Goal: Transaction & Acquisition: Purchase product/service

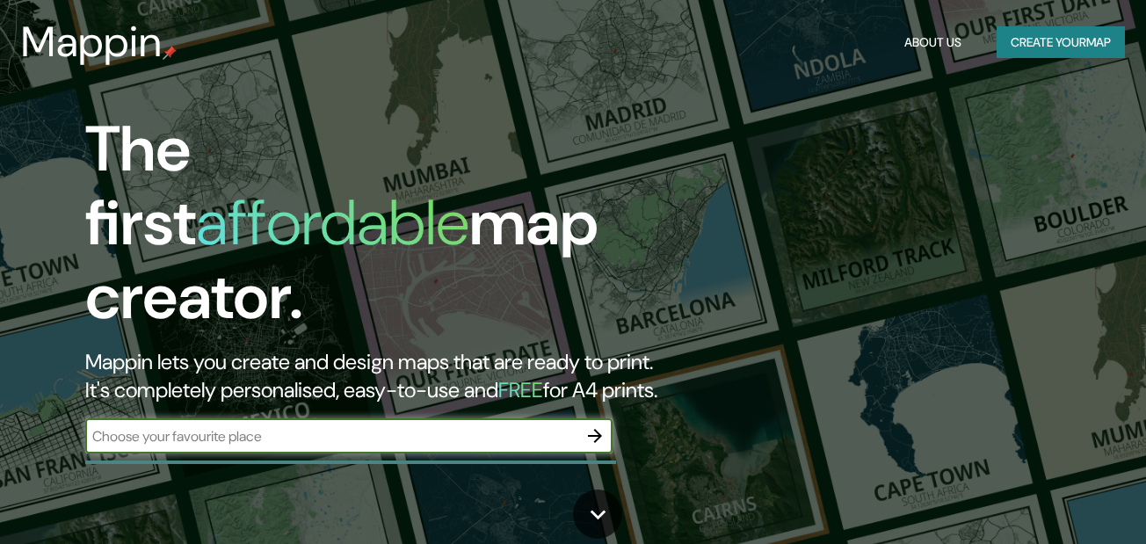
click at [409, 426] on input "text" at bounding box center [331, 436] width 492 height 20
type input "ZONGOLICA"
click at [588, 425] on icon "button" at bounding box center [594, 435] width 21 height 21
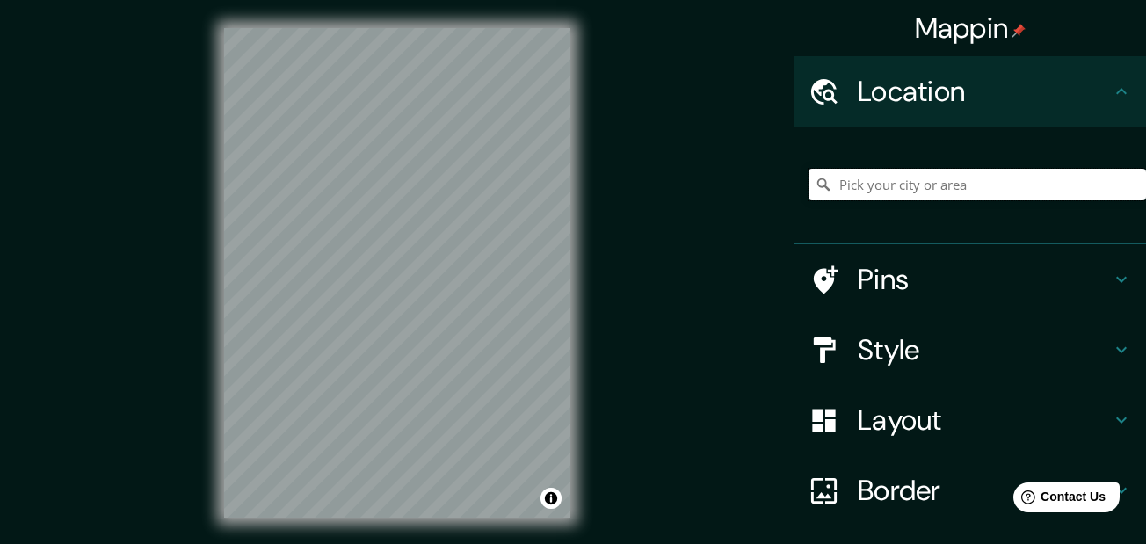
click at [862, 191] on input "Pick your city or area" at bounding box center [976, 185] width 337 height 32
click at [928, 179] on input "Zongolica, Estado de Veracruz, México" at bounding box center [976, 185] width 337 height 32
drag, startPoint x: 1069, startPoint y: 188, endPoint x: 687, endPoint y: 271, distance: 391.1
click at [687, 271] on div "Mappin Location Zongolica, Estado de Veracruz, México Pins Style Layout Border …" at bounding box center [573, 287] width 1146 height 574
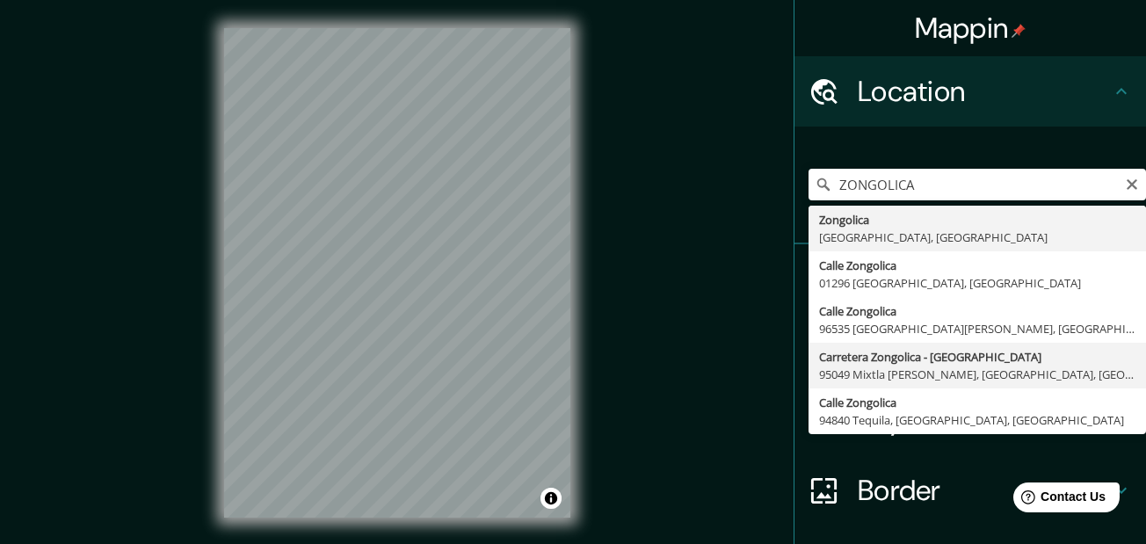
type input "Carretera Zongolica - Tehuipango, 95049 Mixtla de Altamirano, Estado de Veracru…"
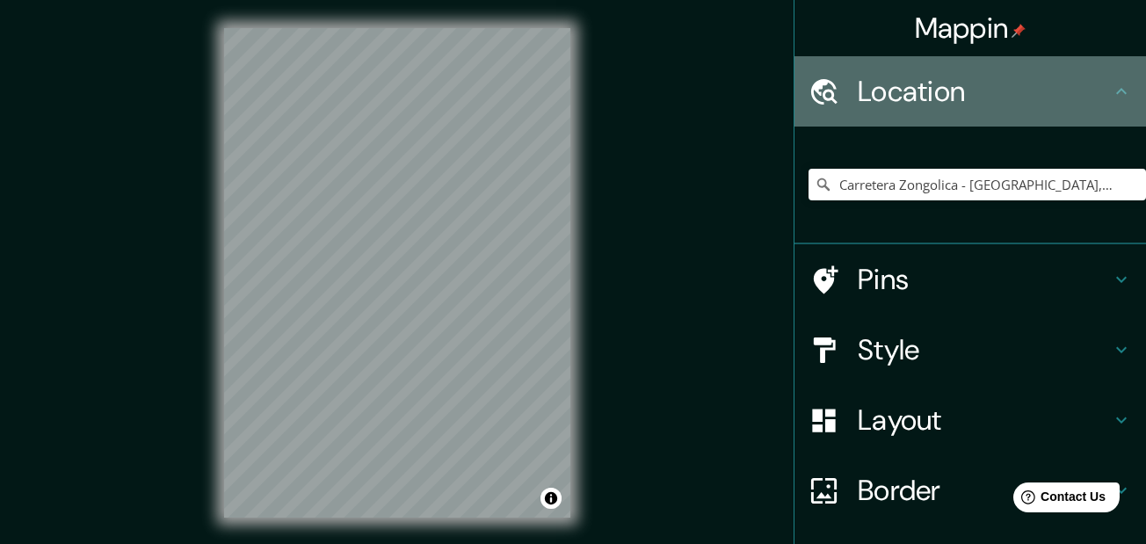
click at [1059, 89] on h4 "Location" at bounding box center [984, 91] width 253 height 35
click at [1111, 90] on icon at bounding box center [1121, 91] width 21 height 21
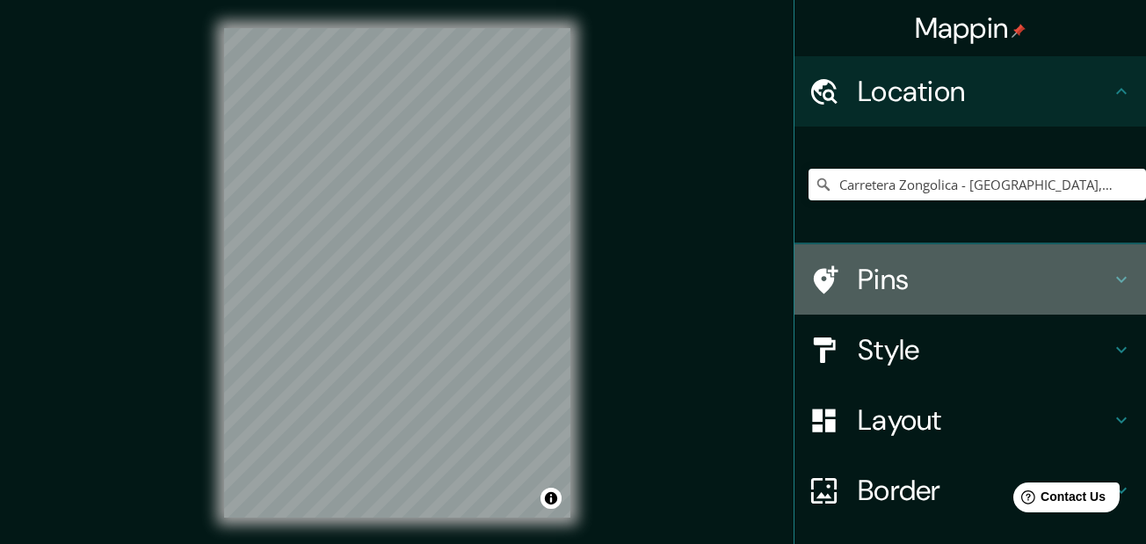
click at [994, 280] on h4 "Pins" at bounding box center [984, 279] width 253 height 35
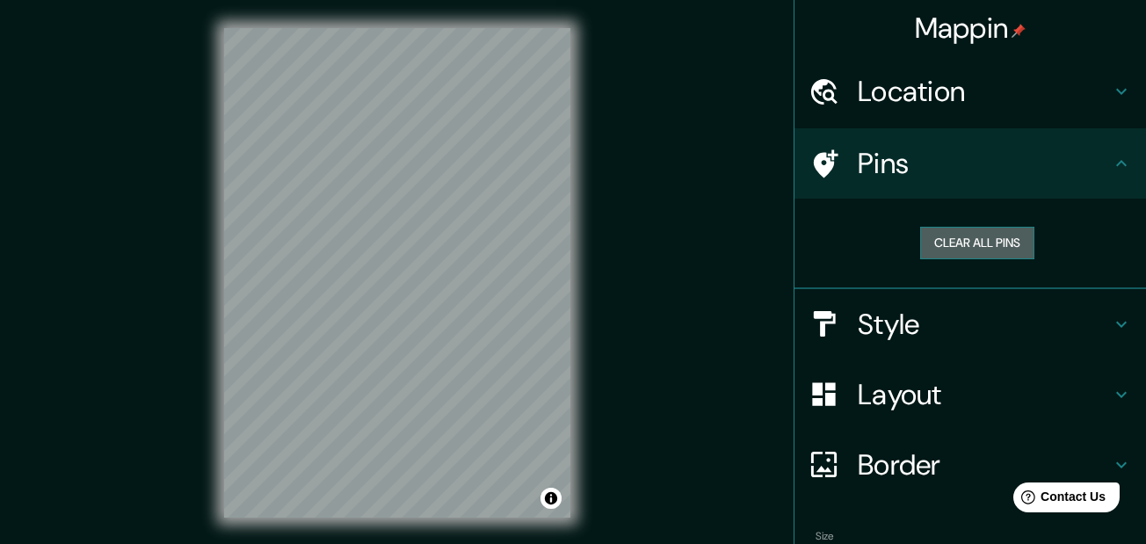
click at [980, 247] on button "Clear all pins" at bounding box center [977, 243] width 114 height 33
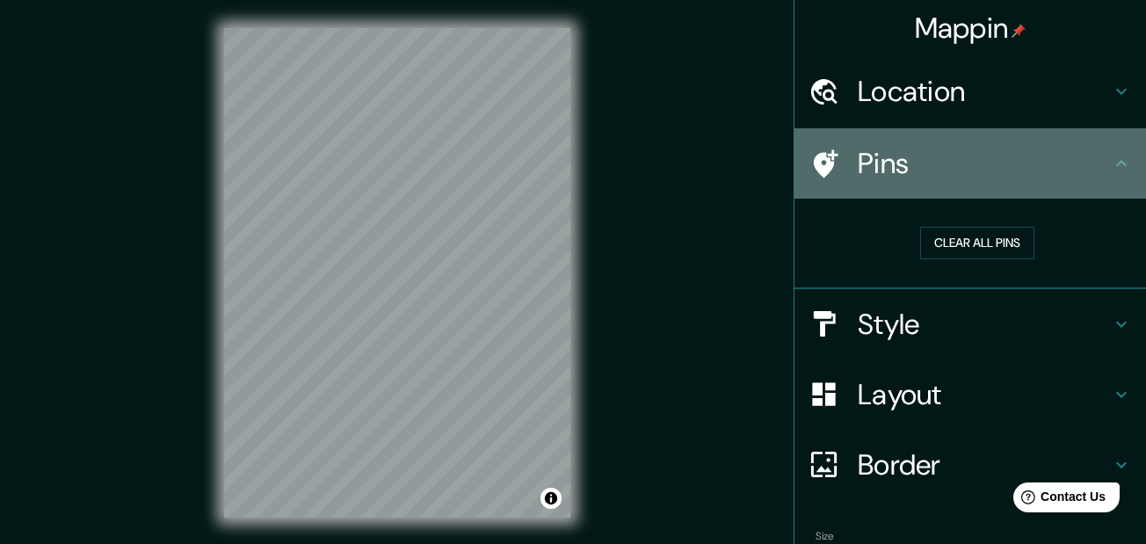
click at [1112, 170] on icon at bounding box center [1121, 163] width 21 height 21
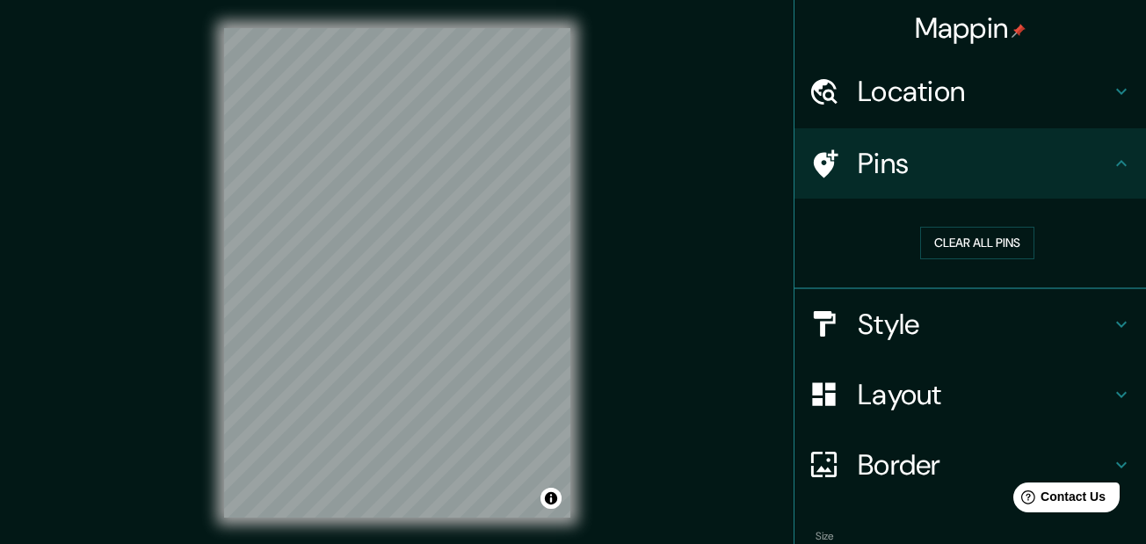
click at [1105, 312] on div "Style" at bounding box center [970, 324] width 352 height 70
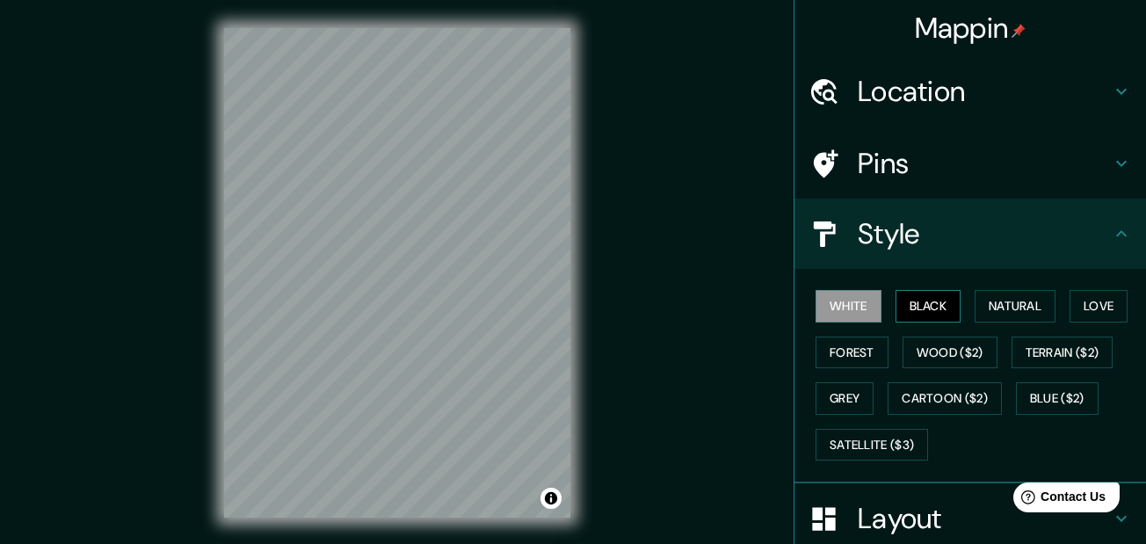
click at [922, 301] on button "Black" at bounding box center [928, 306] width 66 height 33
click at [987, 301] on button "Natural" at bounding box center [1015, 306] width 81 height 33
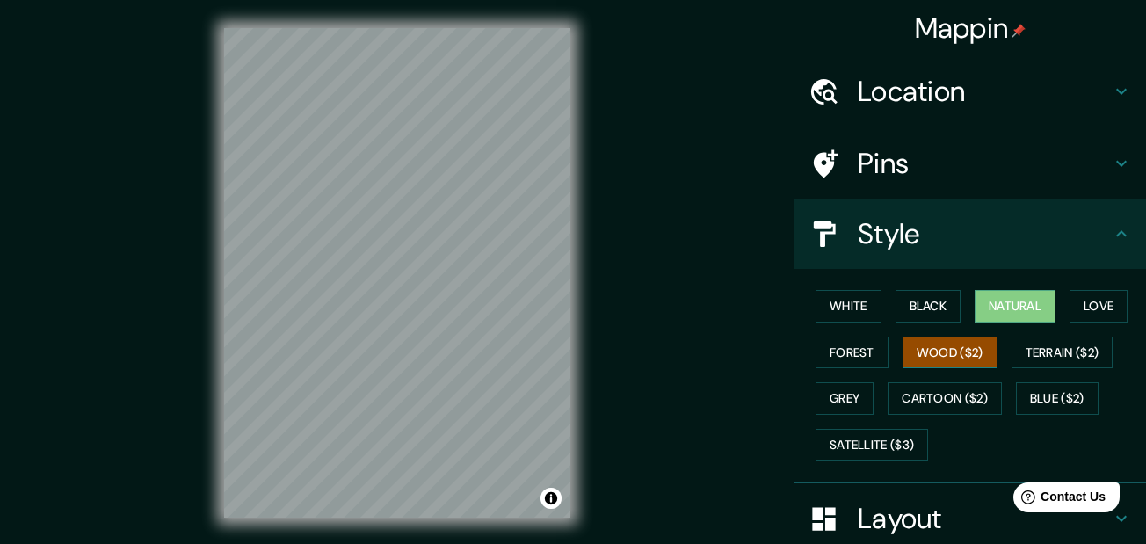
click at [959, 339] on button "Wood ($2)" at bounding box center [949, 353] width 95 height 33
click at [1084, 85] on h4 "Location" at bounding box center [984, 91] width 253 height 35
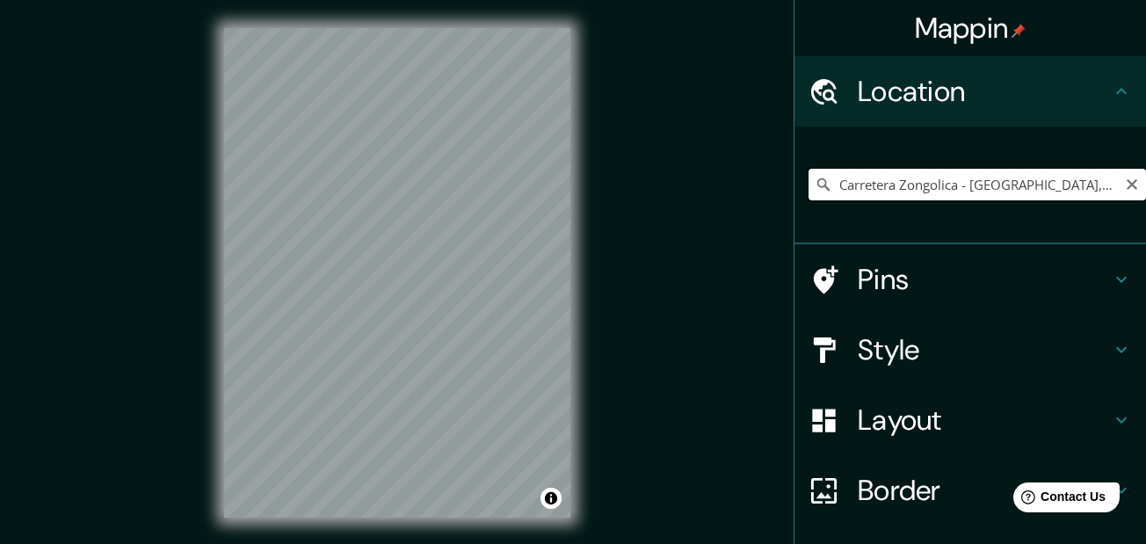
click at [901, 182] on input "Carretera Zongolica - Tehuipango, 95049 Mixtla de Altamirano, Estado de Veracru…" at bounding box center [976, 185] width 337 height 32
click at [1125, 189] on icon "Clear" at bounding box center [1132, 185] width 14 height 14
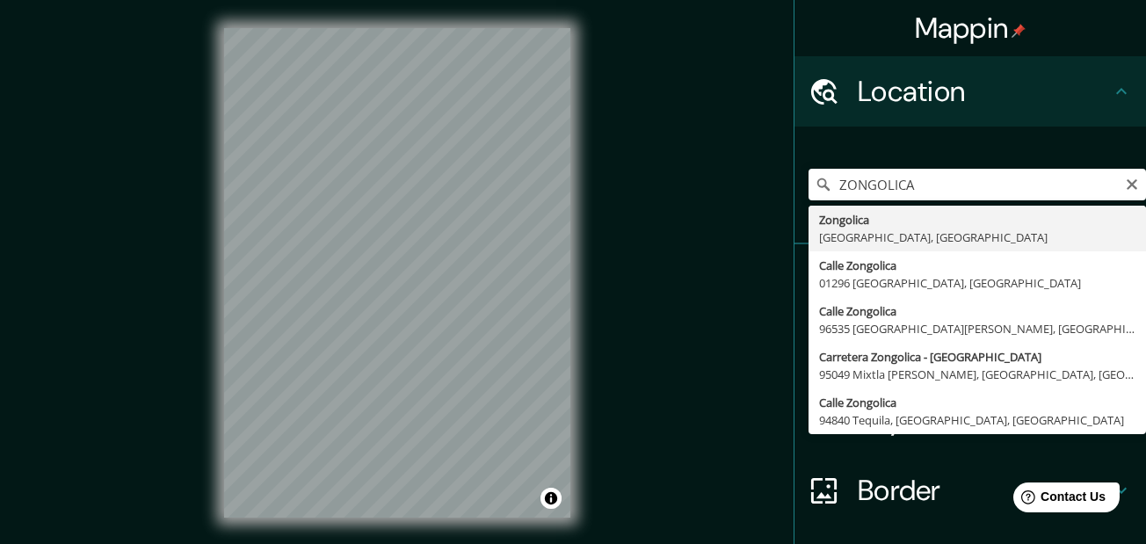
type input "Zongolica, Estado de Veracruz, México"
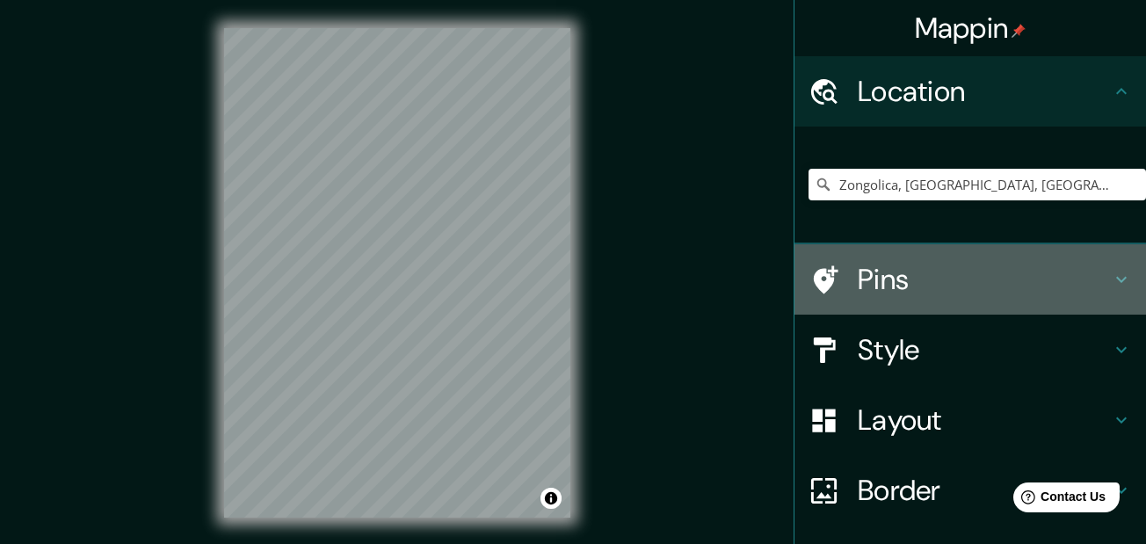
click at [1023, 245] on div "Pins" at bounding box center [970, 279] width 352 height 70
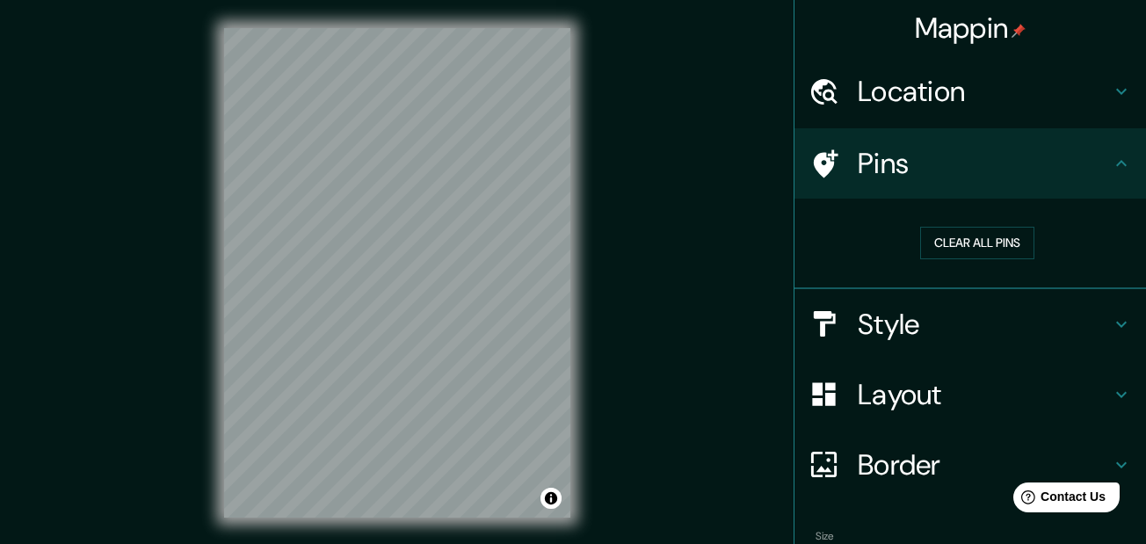
click at [941, 158] on h4 "Pins" at bounding box center [984, 163] width 253 height 35
click at [1111, 319] on icon at bounding box center [1121, 324] width 21 height 21
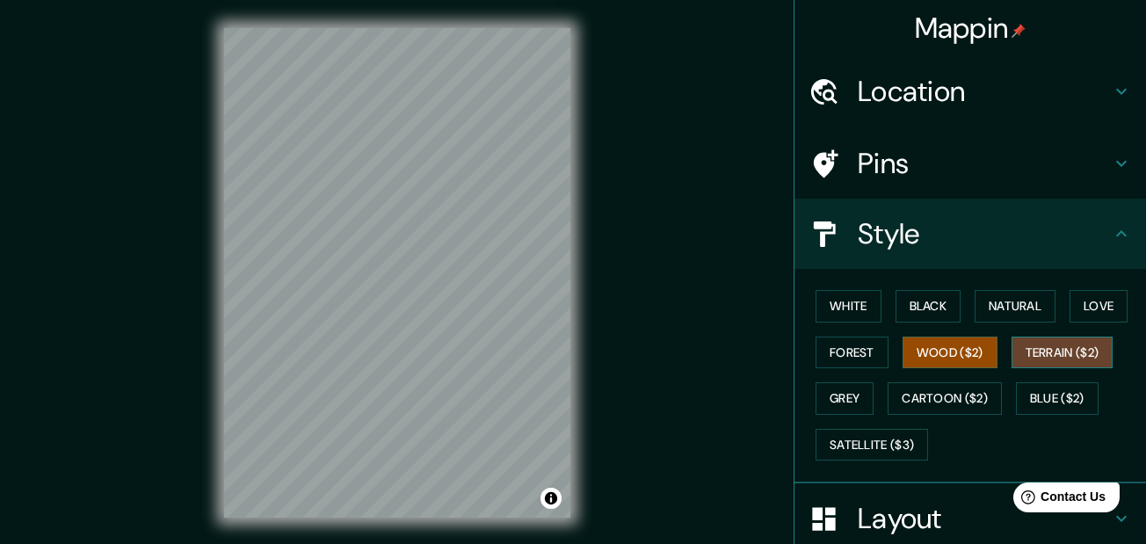
click at [1022, 363] on button "Terrain ($2)" at bounding box center [1062, 353] width 102 height 33
click at [852, 402] on button "Grey" at bounding box center [845, 398] width 58 height 33
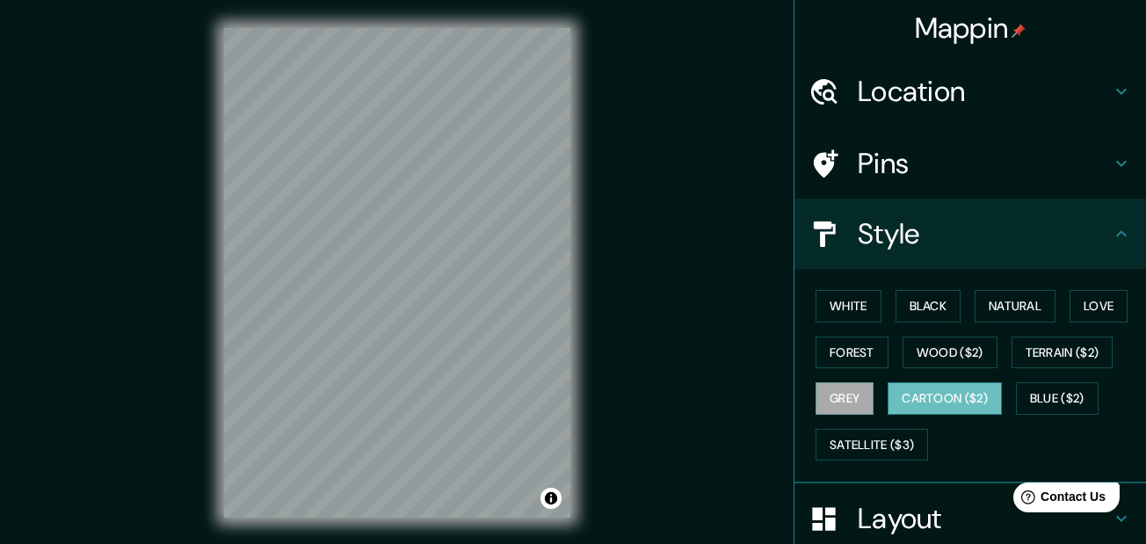
click at [912, 395] on button "Cartoon ($2)" at bounding box center [945, 398] width 114 height 33
click at [1044, 392] on button "Blue ($2)" at bounding box center [1057, 398] width 83 height 33
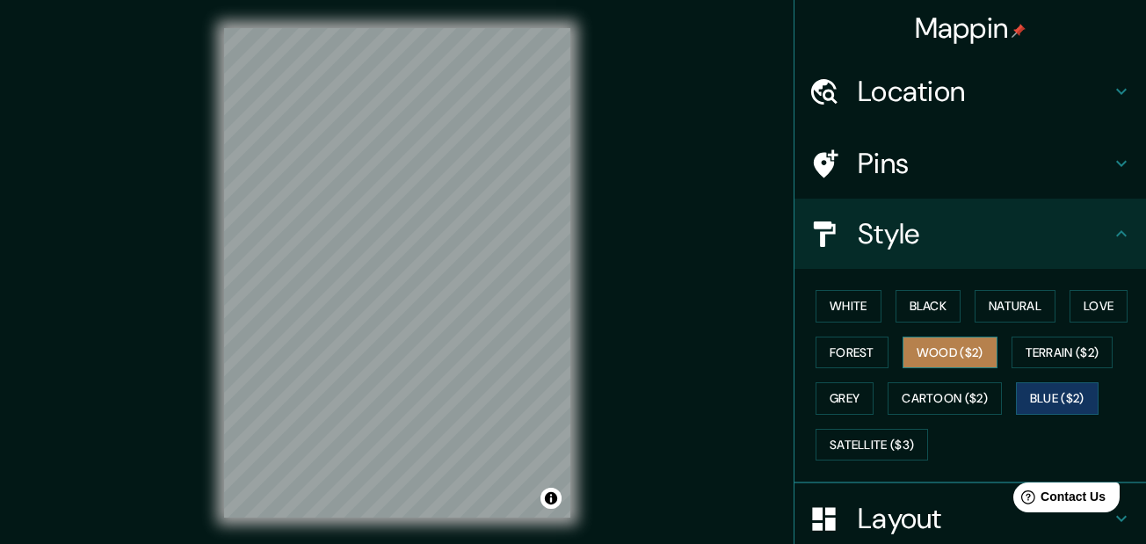
click at [962, 348] on button "Wood ($2)" at bounding box center [949, 353] width 95 height 33
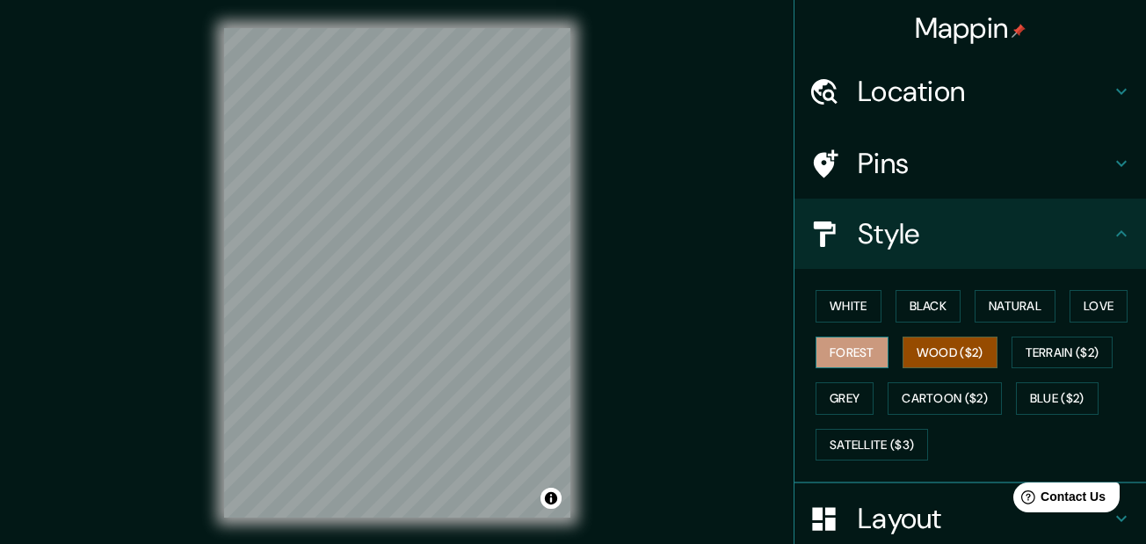
click at [845, 356] on button "Forest" at bounding box center [852, 353] width 73 height 33
click at [902, 355] on button "Wood ($2)" at bounding box center [949, 353] width 95 height 33
click at [844, 317] on button "White" at bounding box center [849, 306] width 66 height 33
click at [963, 363] on button "Wood ($2)" at bounding box center [949, 353] width 95 height 33
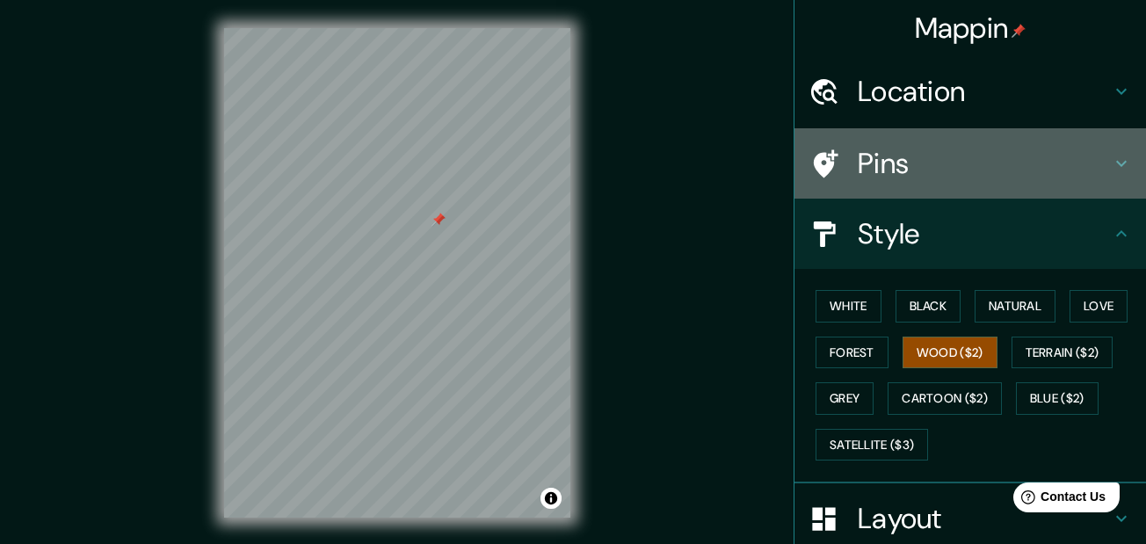
click at [933, 162] on h4 "Pins" at bounding box center [984, 163] width 253 height 35
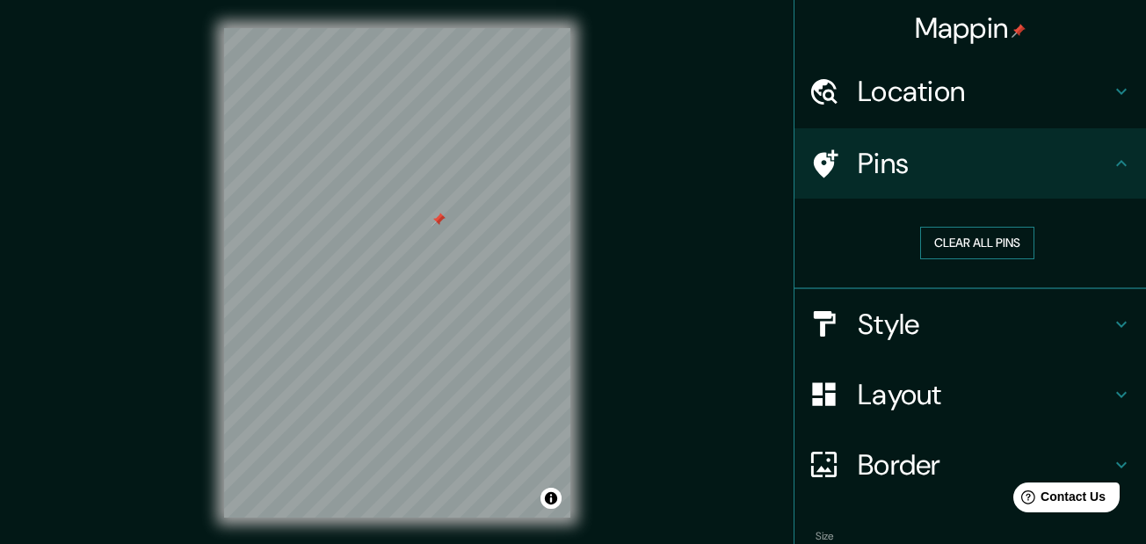
click at [997, 246] on button "Clear all pins" at bounding box center [977, 243] width 114 height 33
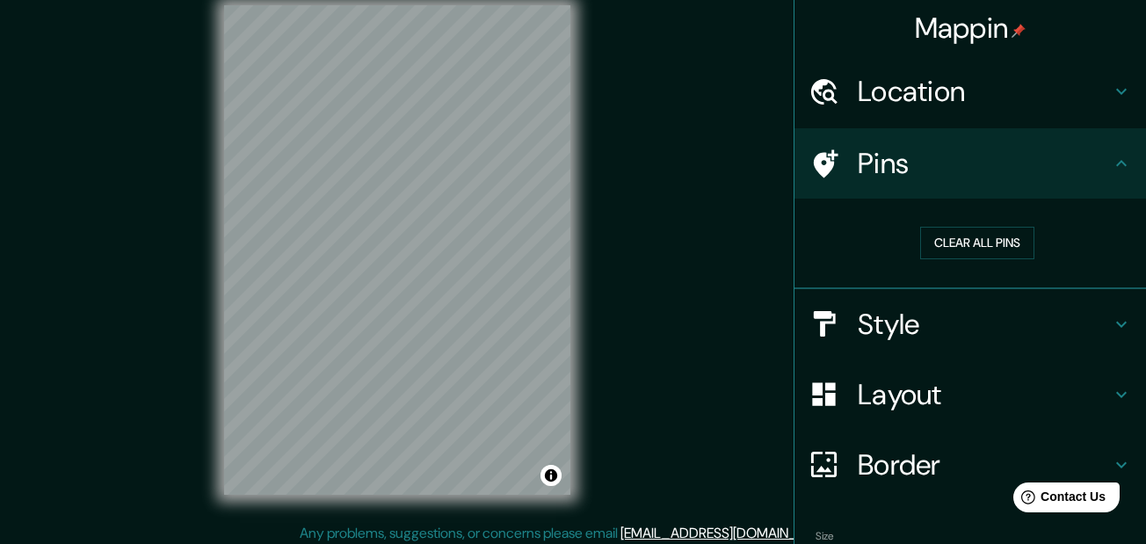
scroll to position [30, 0]
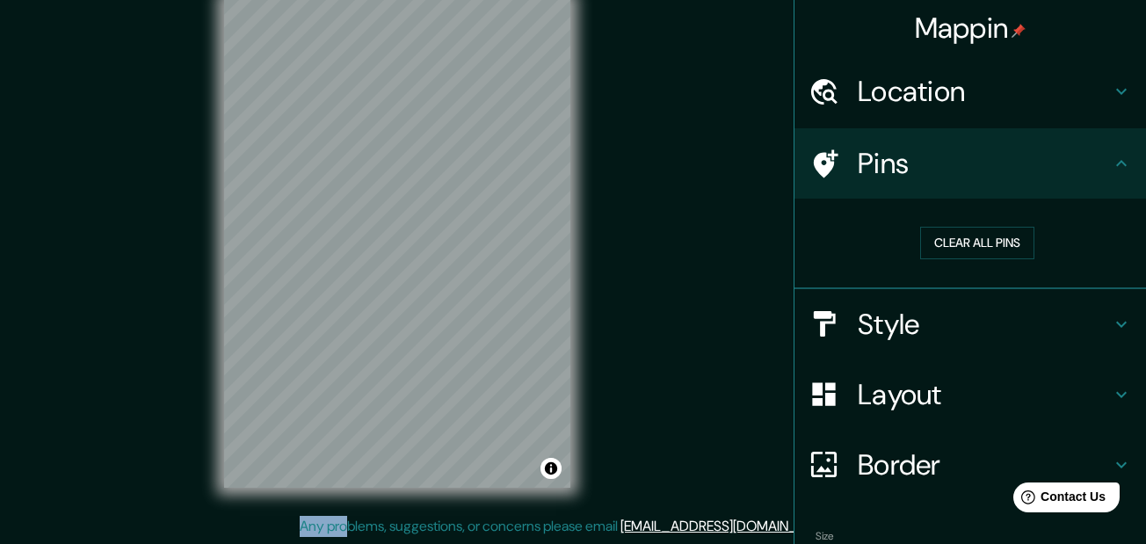
click at [403, 409] on div "Mappin Location Zongolica, Estado de Veracruz, México Pins Clear all pins Style…" at bounding box center [573, 257] width 1146 height 574
click at [556, 472] on button "Toggle attribution" at bounding box center [550, 468] width 21 height 21
click at [403, 471] on link "© OpenStreetMap" at bounding box center [401, 468] width 85 height 12
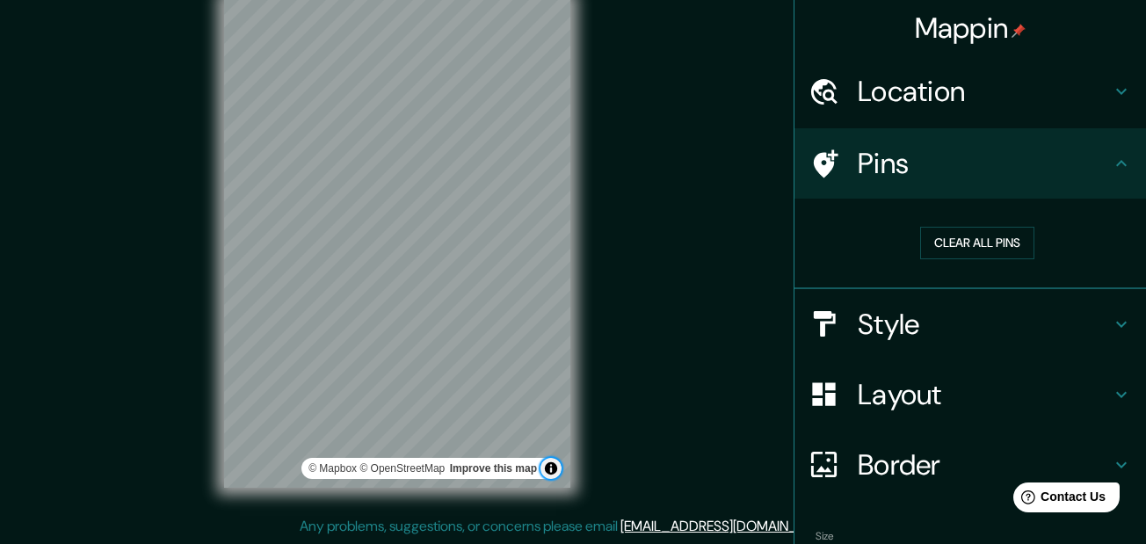
click at [554, 469] on button "Toggle attribution" at bounding box center [550, 468] width 21 height 21
click at [547, 472] on button "Toggle attribution" at bounding box center [550, 468] width 21 height 21
click at [511, 468] on link "Improve this map" at bounding box center [493, 468] width 87 height 12
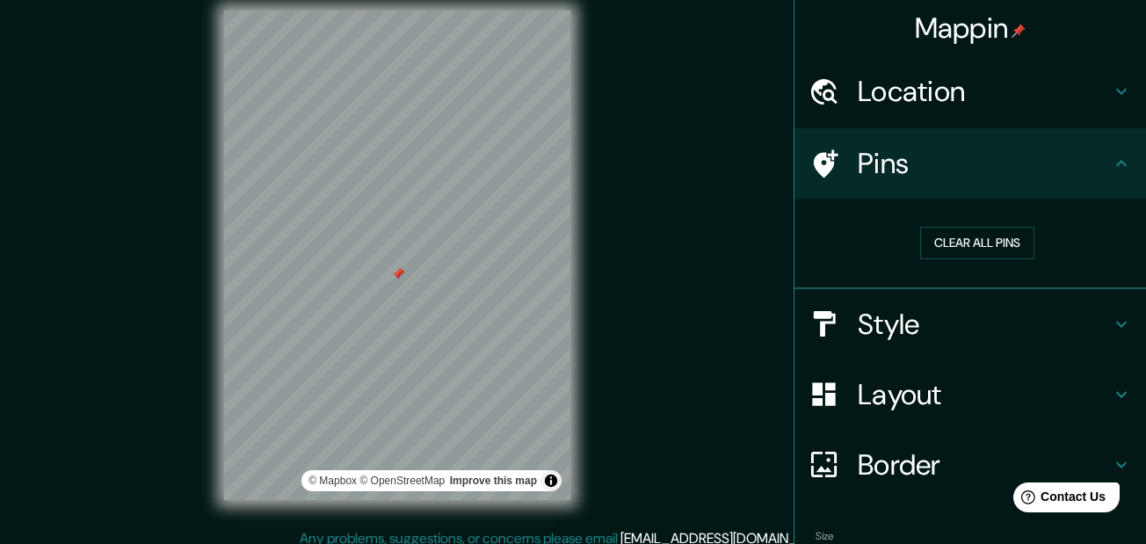
scroll to position [0, 0]
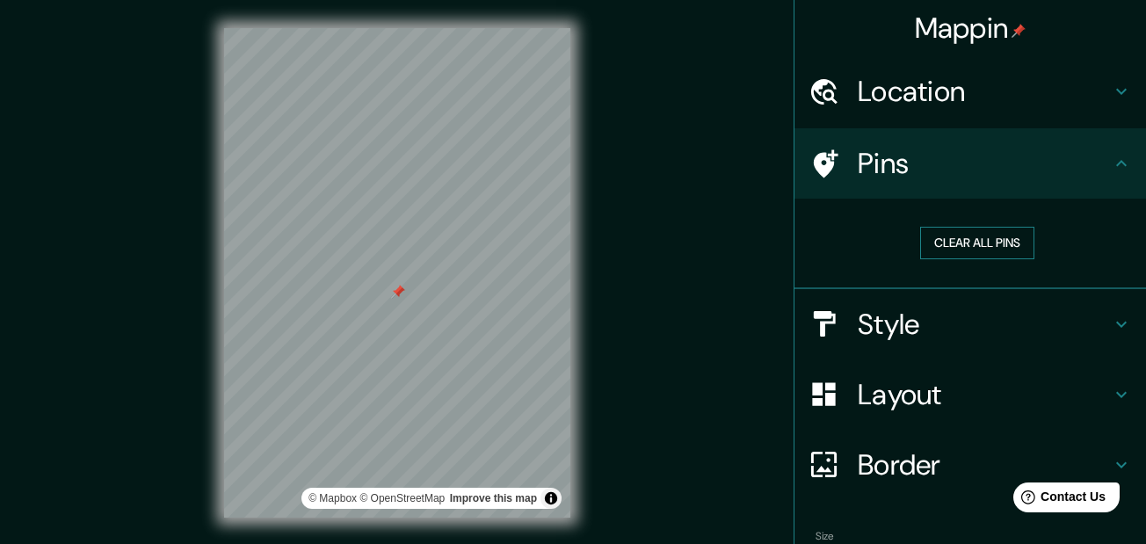
click at [969, 243] on button "Clear all pins" at bounding box center [977, 243] width 114 height 33
click at [933, 317] on h4 "Style" at bounding box center [984, 324] width 253 height 35
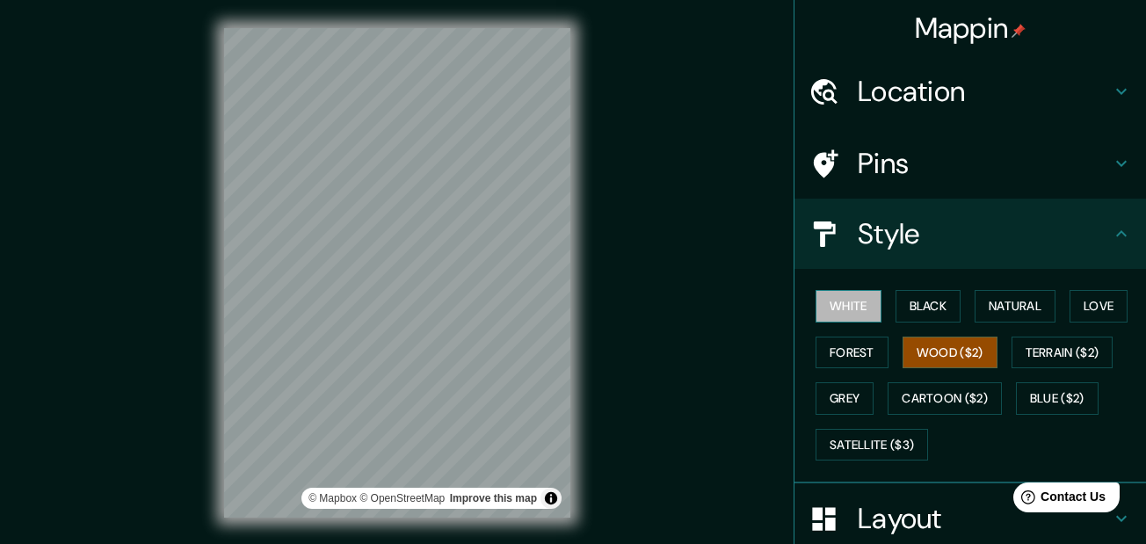
click at [848, 318] on button "White" at bounding box center [849, 306] width 66 height 33
click at [1097, 245] on h4 "Style" at bounding box center [984, 233] width 253 height 35
click at [1111, 236] on icon at bounding box center [1121, 233] width 21 height 21
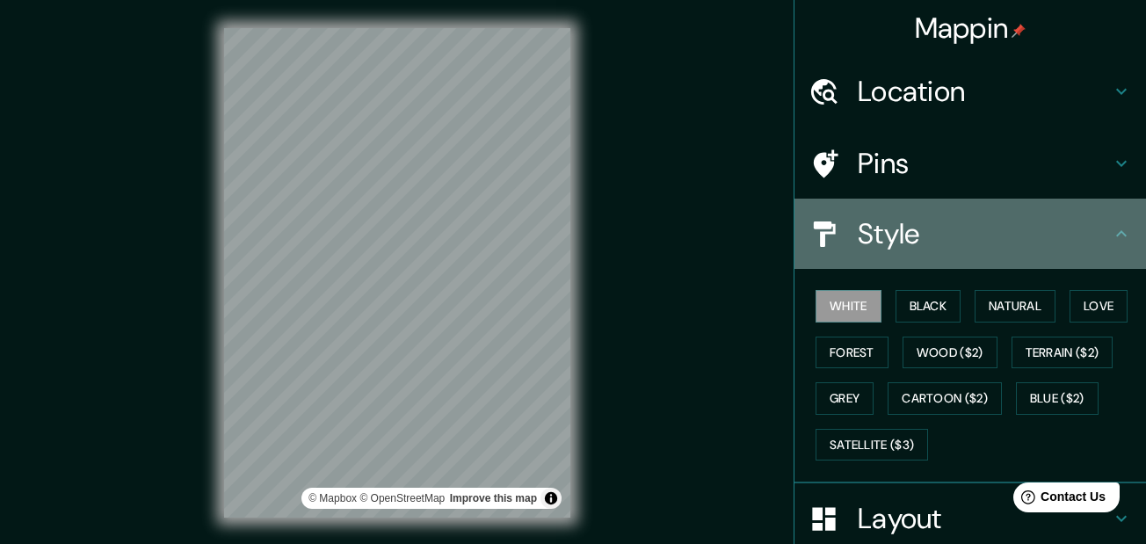
click at [858, 219] on h4 "Style" at bounding box center [984, 233] width 253 height 35
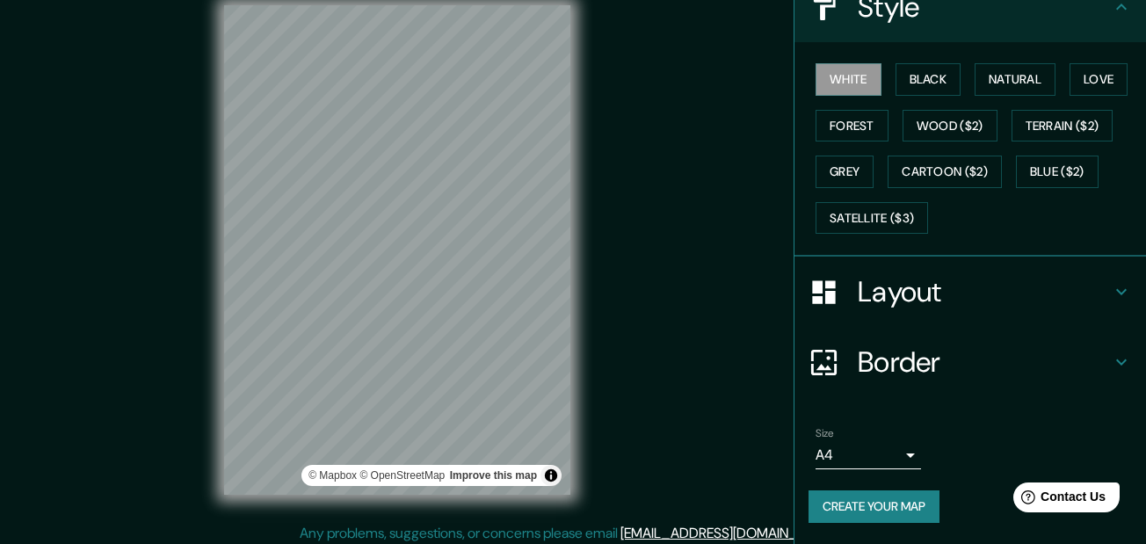
scroll to position [30, 0]
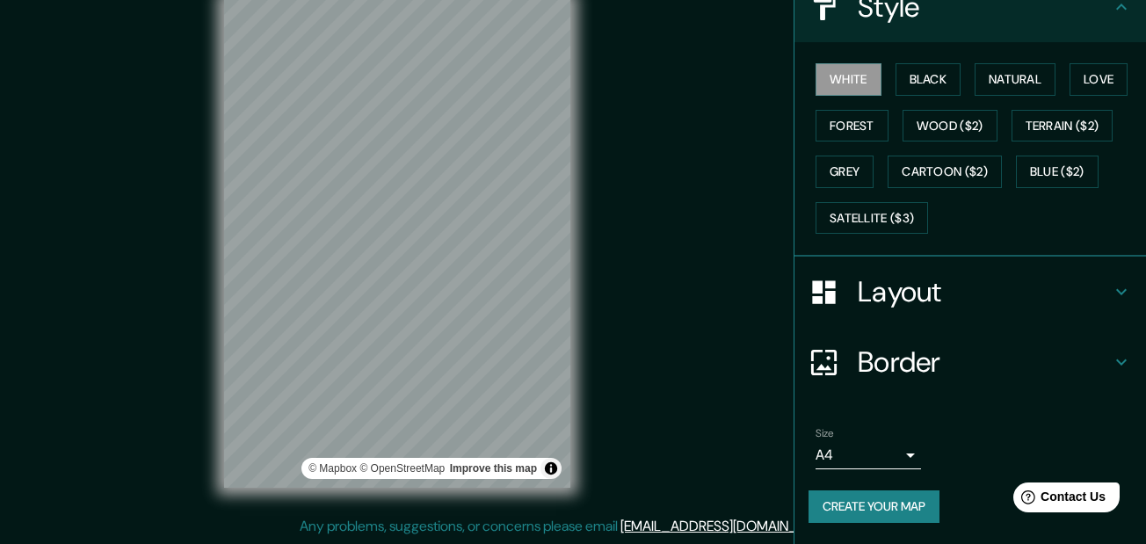
click at [895, 451] on body "Mappin Location Zongolica, Estado de Veracruz, México Pins Style White Black Na…" at bounding box center [573, 242] width 1146 height 544
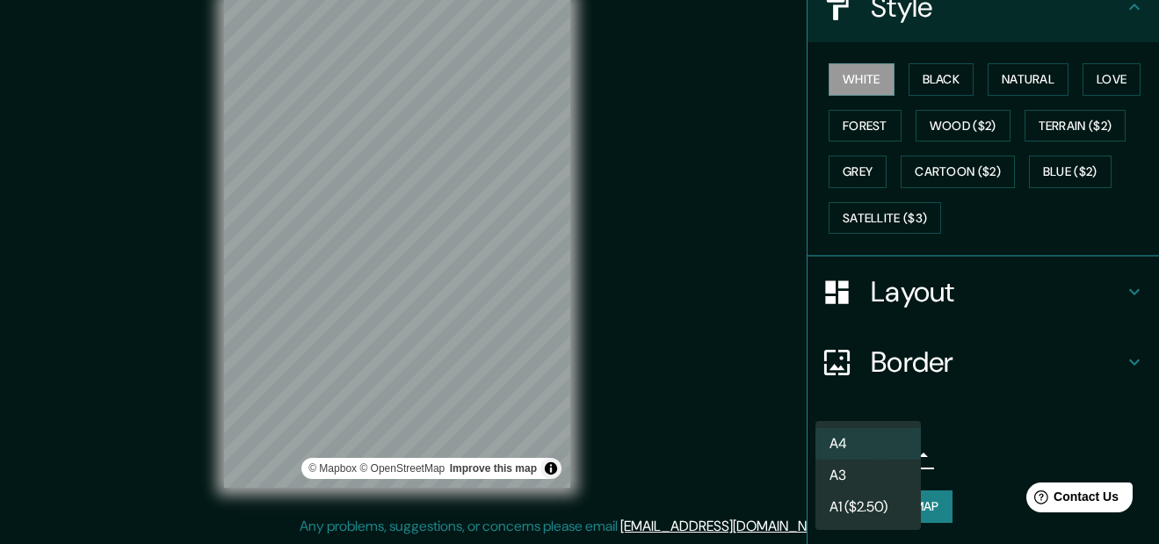
click at [882, 472] on li "A3" at bounding box center [868, 476] width 105 height 32
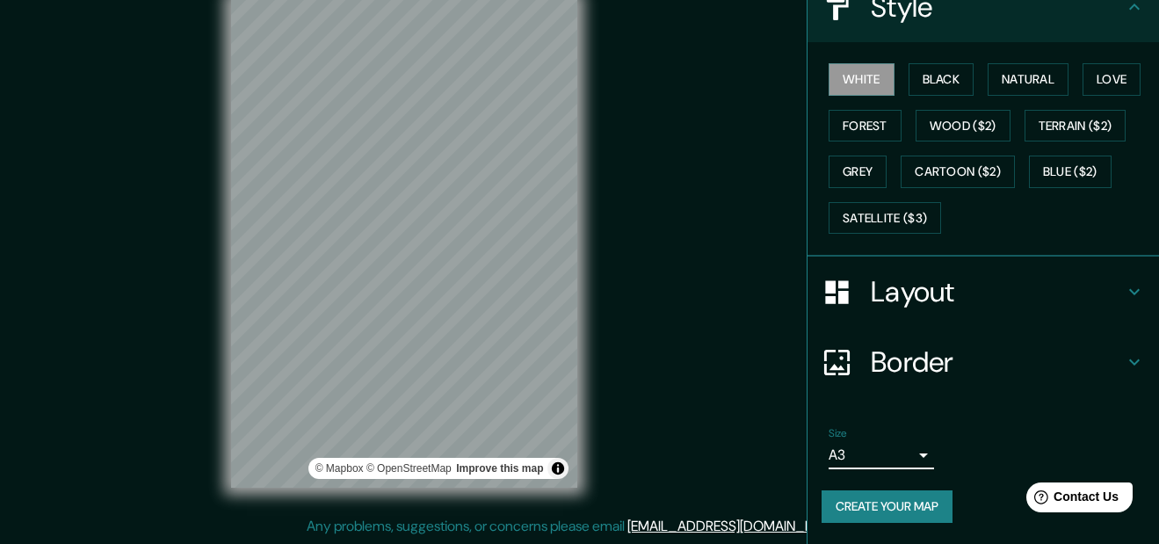
click at [892, 458] on body "Mappin Location Zongolica, Estado de Veracruz, México Pins Style White Black Na…" at bounding box center [579, 242] width 1159 height 544
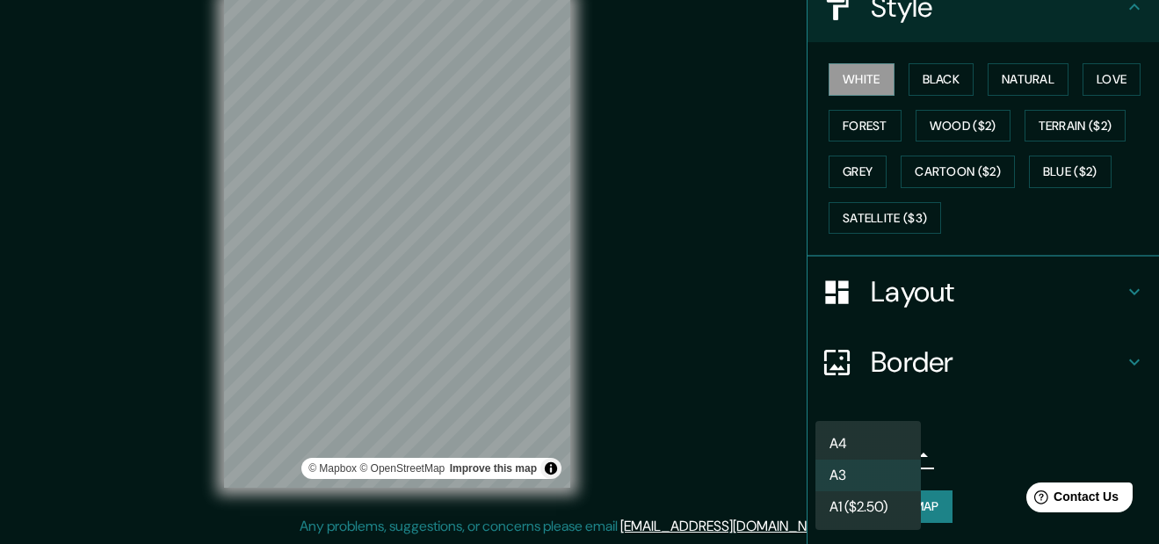
click at [860, 450] on li "A4" at bounding box center [868, 444] width 105 height 32
type input "single"
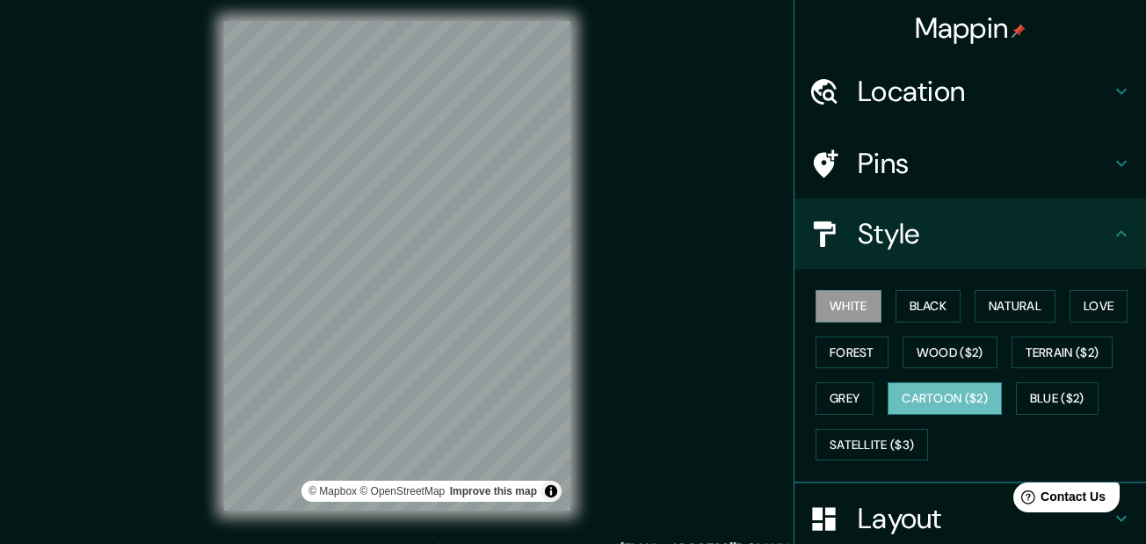
scroll to position [0, 0]
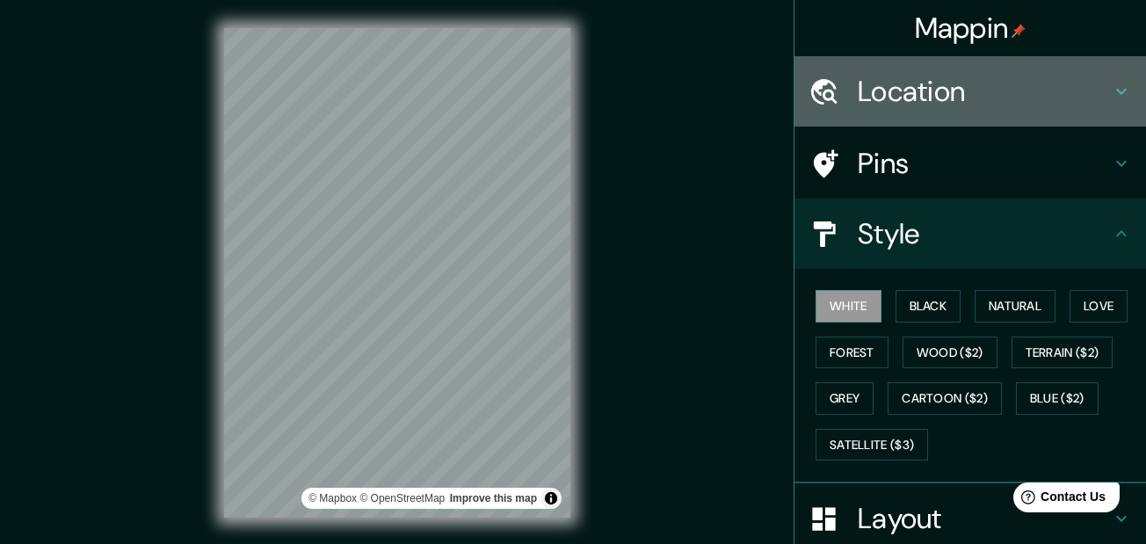
click at [930, 91] on h4 "Location" at bounding box center [984, 91] width 253 height 35
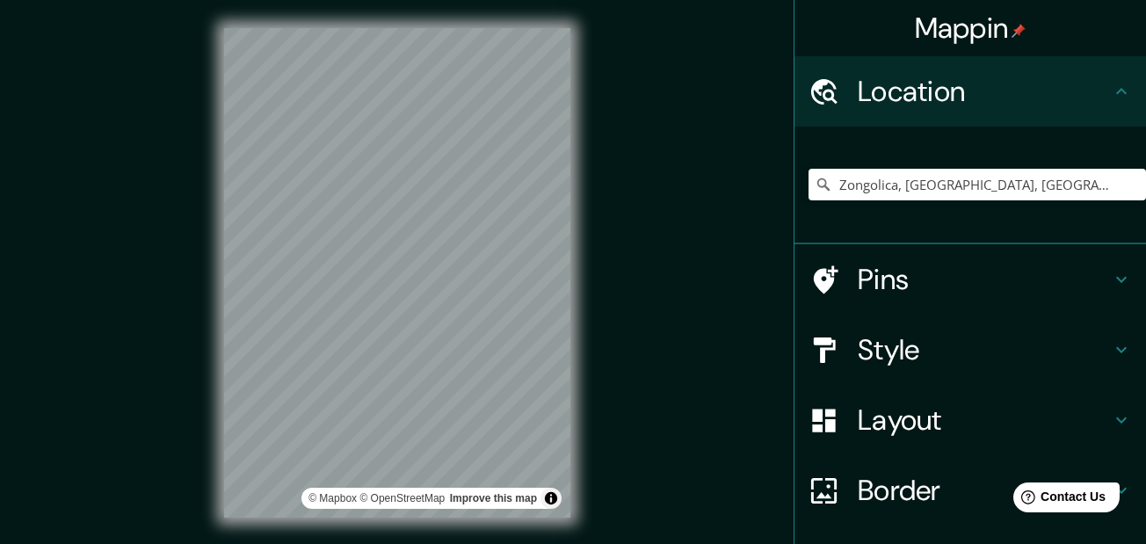
click at [945, 106] on h4 "Location" at bounding box center [984, 91] width 253 height 35
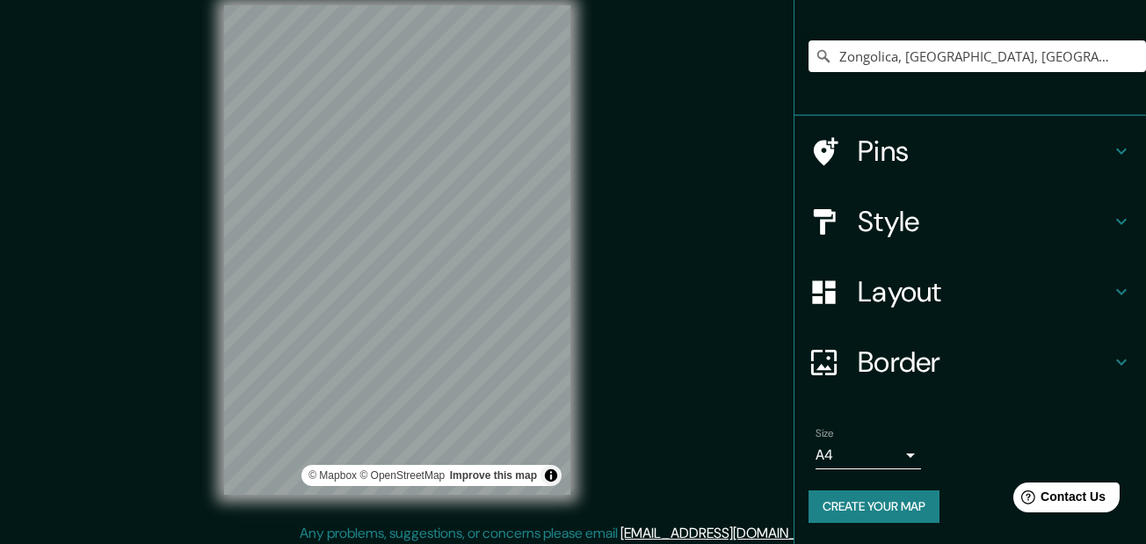
scroll to position [30, 0]
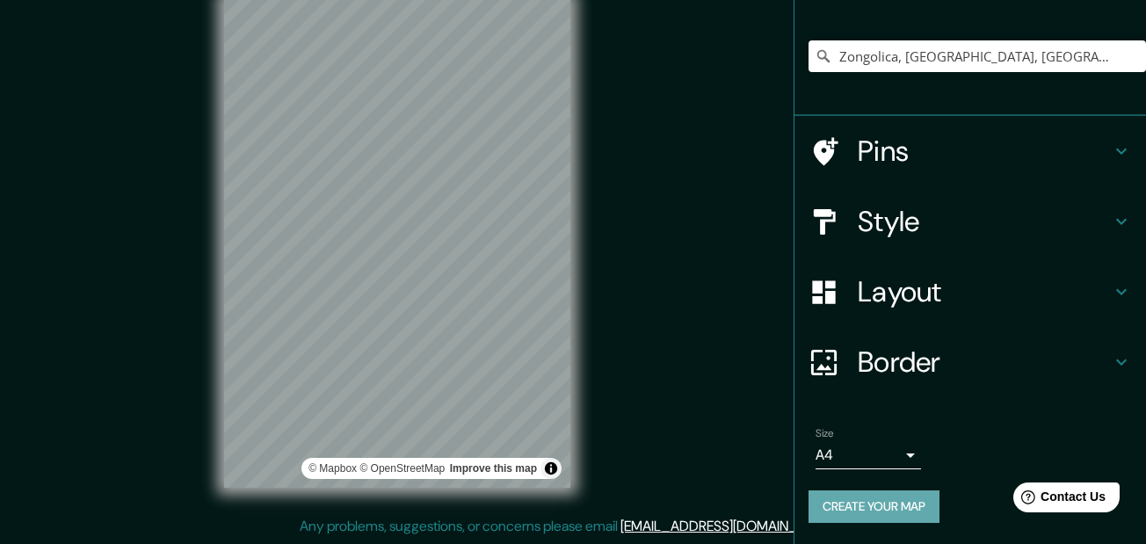
click at [863, 501] on button "Create your map" at bounding box center [873, 506] width 131 height 33
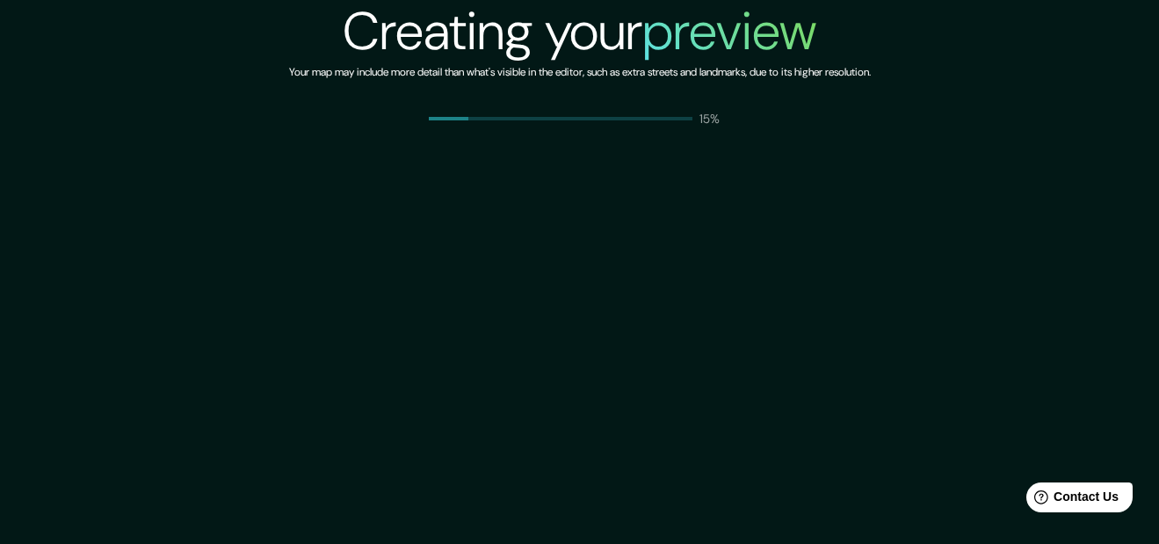
drag, startPoint x: 533, startPoint y: 149, endPoint x: 533, endPoint y: 162, distance: 13.2
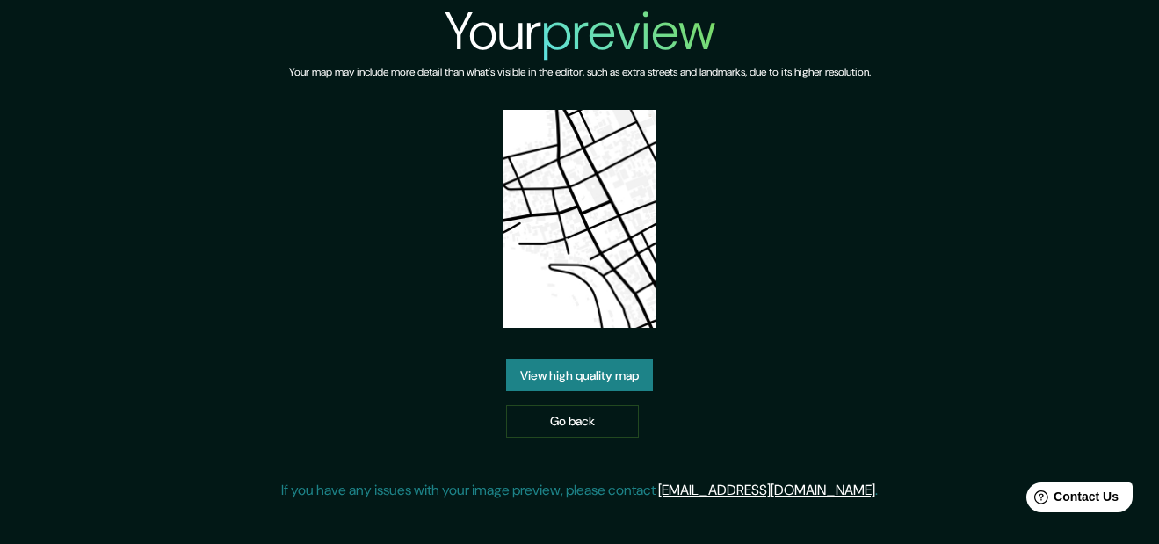
click at [588, 248] on img at bounding box center [580, 219] width 154 height 218
